Goal: Task Accomplishment & Management: Complete application form

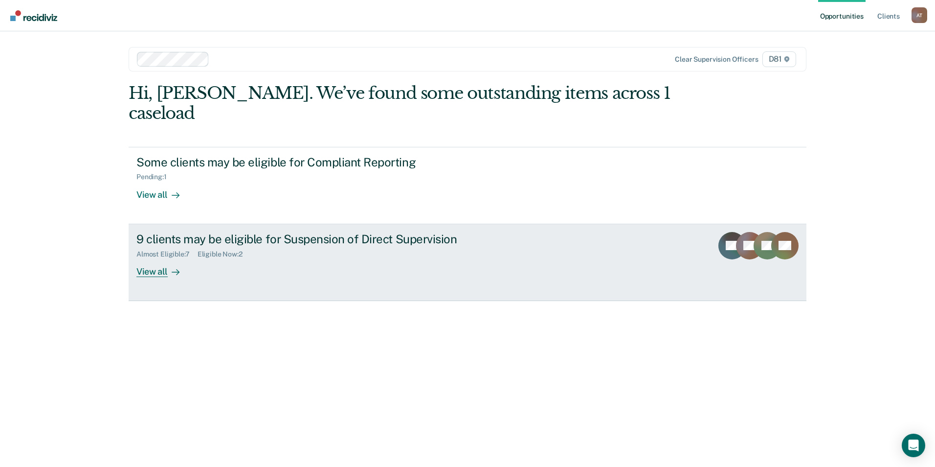
click at [171, 266] on div at bounding box center [174, 271] width 12 height 11
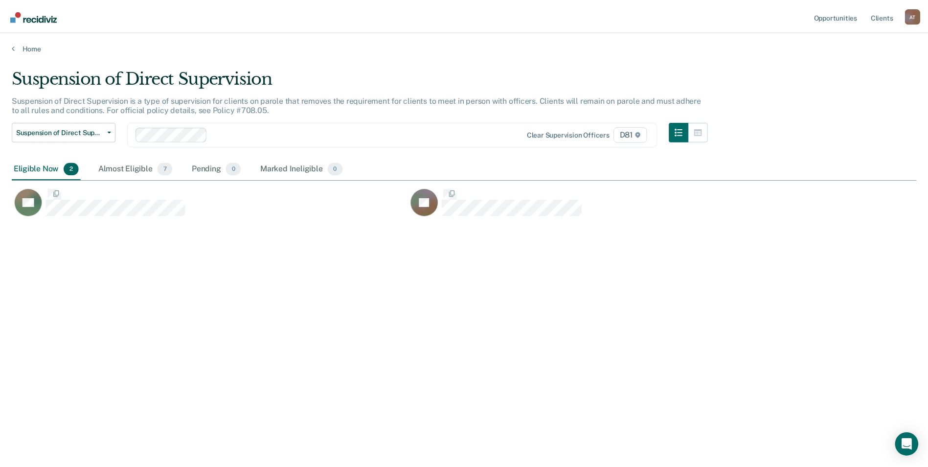
scroll to position [319, 905]
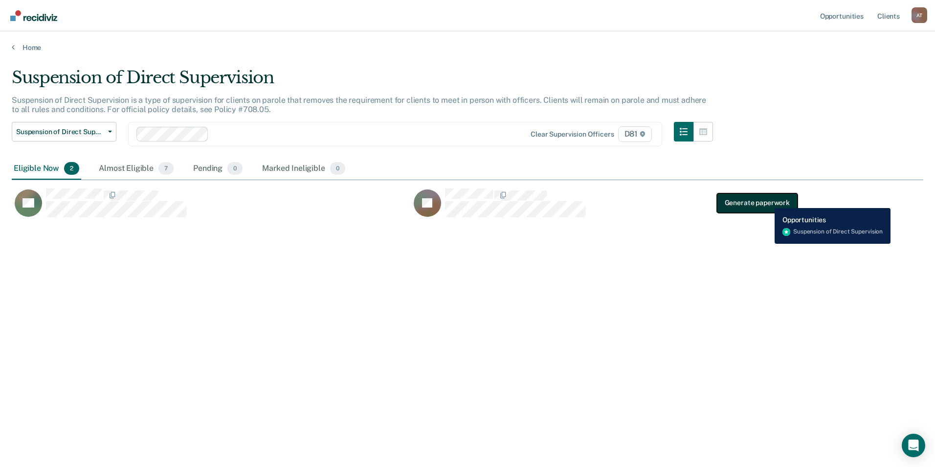
click at [768, 201] on button "Generate paperwork" at bounding box center [757, 203] width 81 height 20
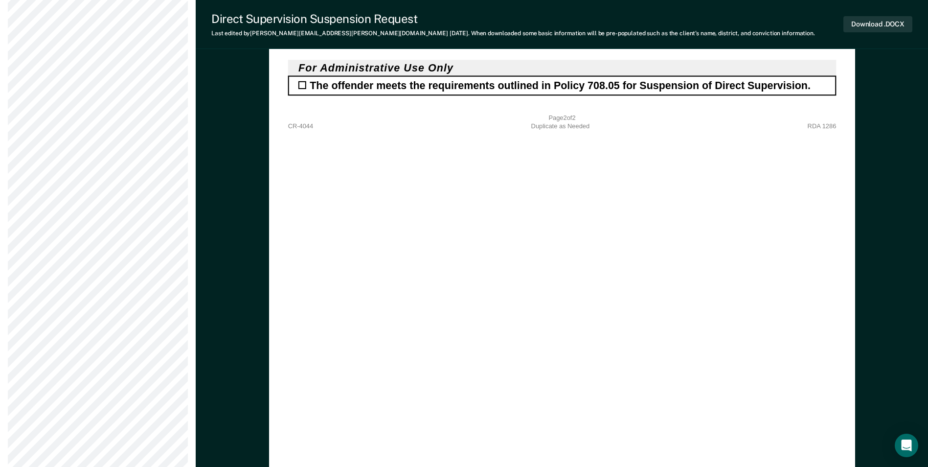
scroll to position [1517, 0]
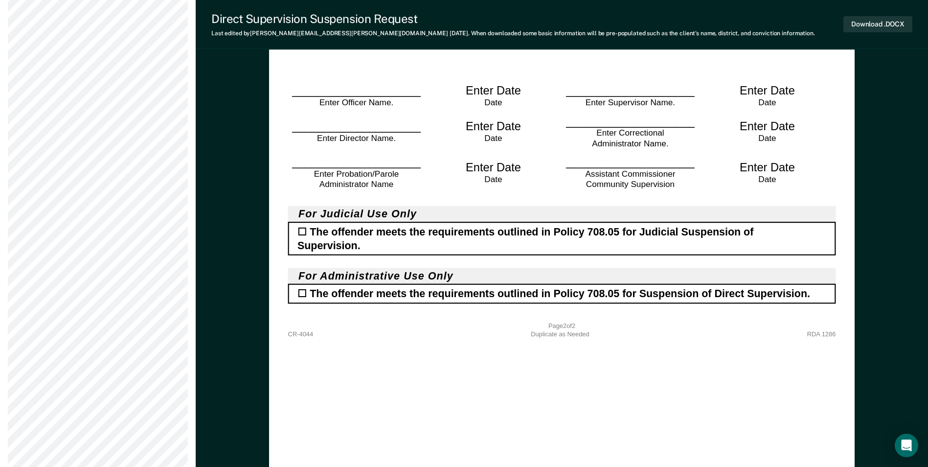
type textarea "x"
